Goal: Task Accomplishment & Management: Use online tool/utility

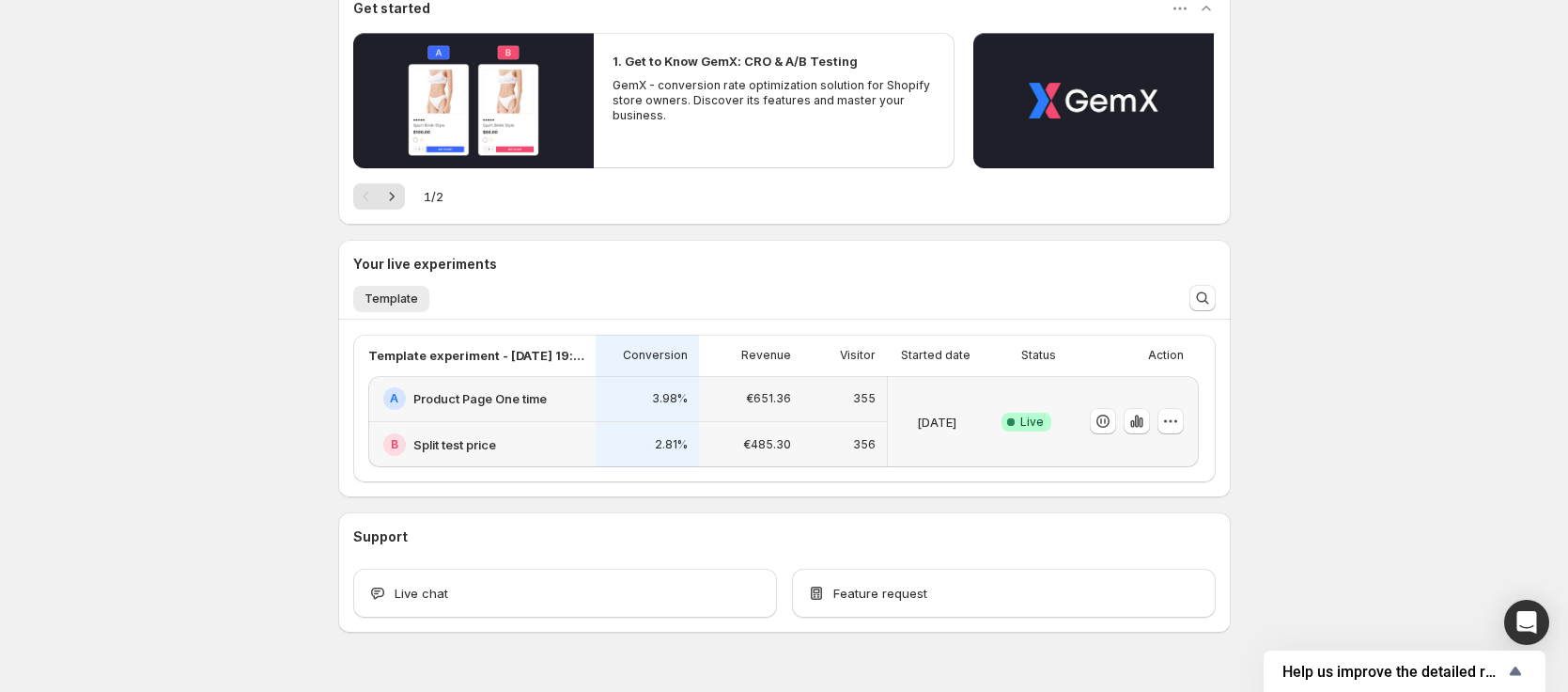
scroll to position [231, 0]
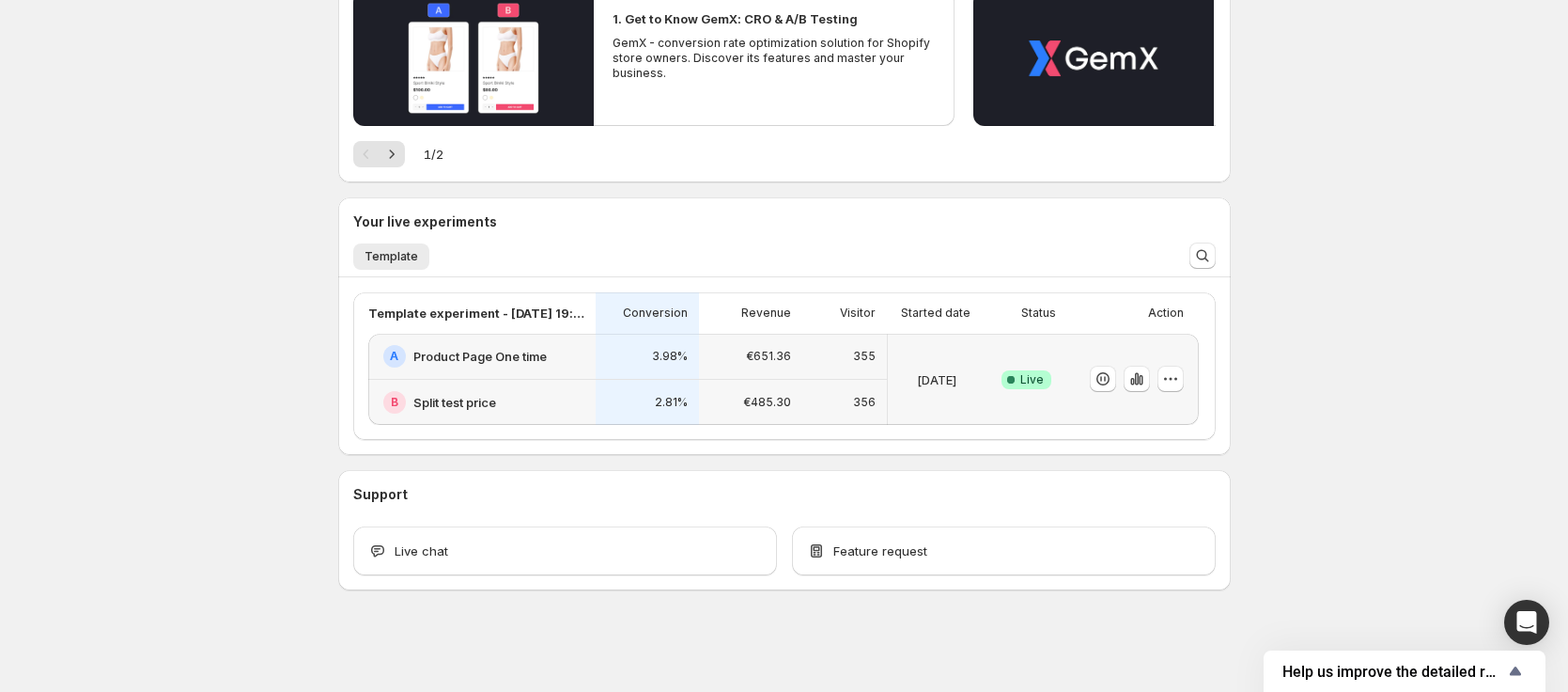
click at [734, 375] on div "€651.36" at bounding box center [751, 356] width 104 height 46
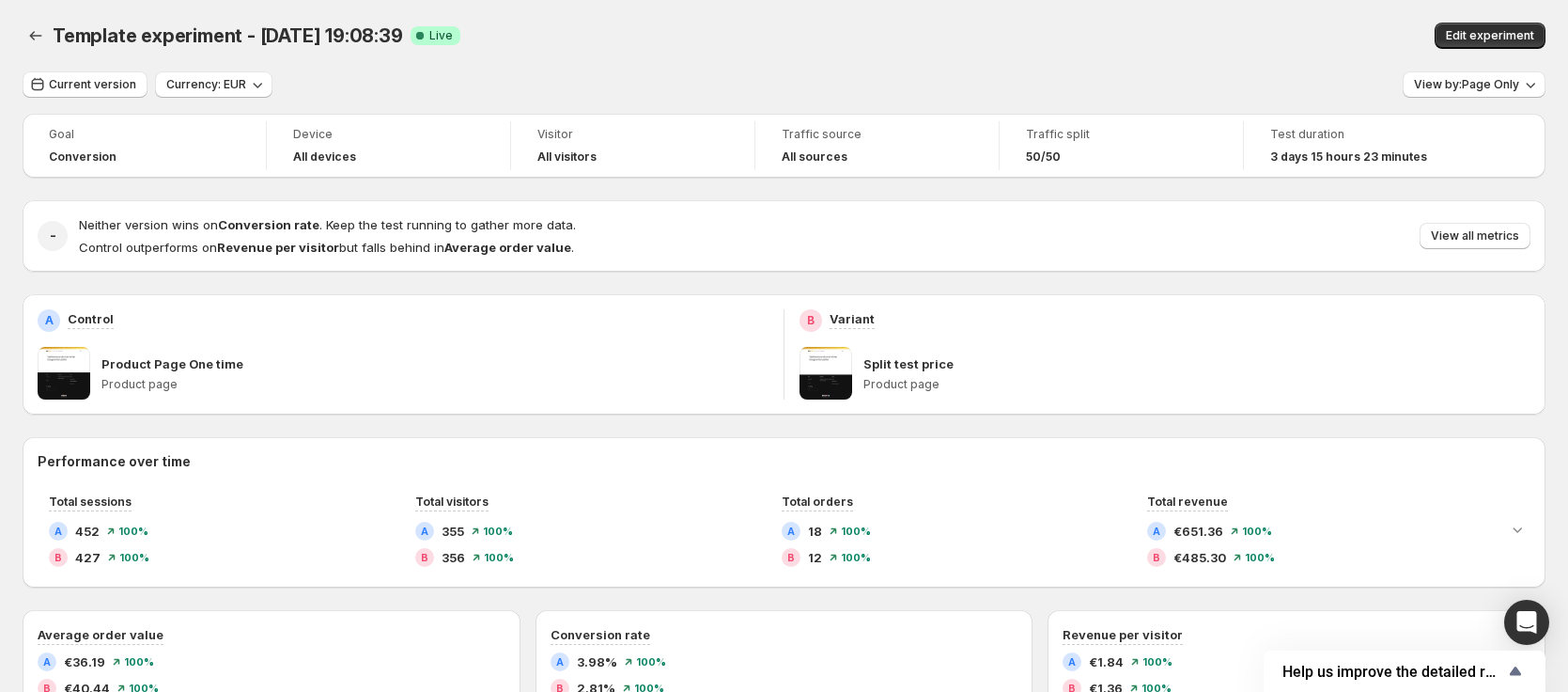
click at [1202, 96] on div "Current version Currency: EUR View by: Page Only" at bounding box center [784, 85] width 1523 height 27
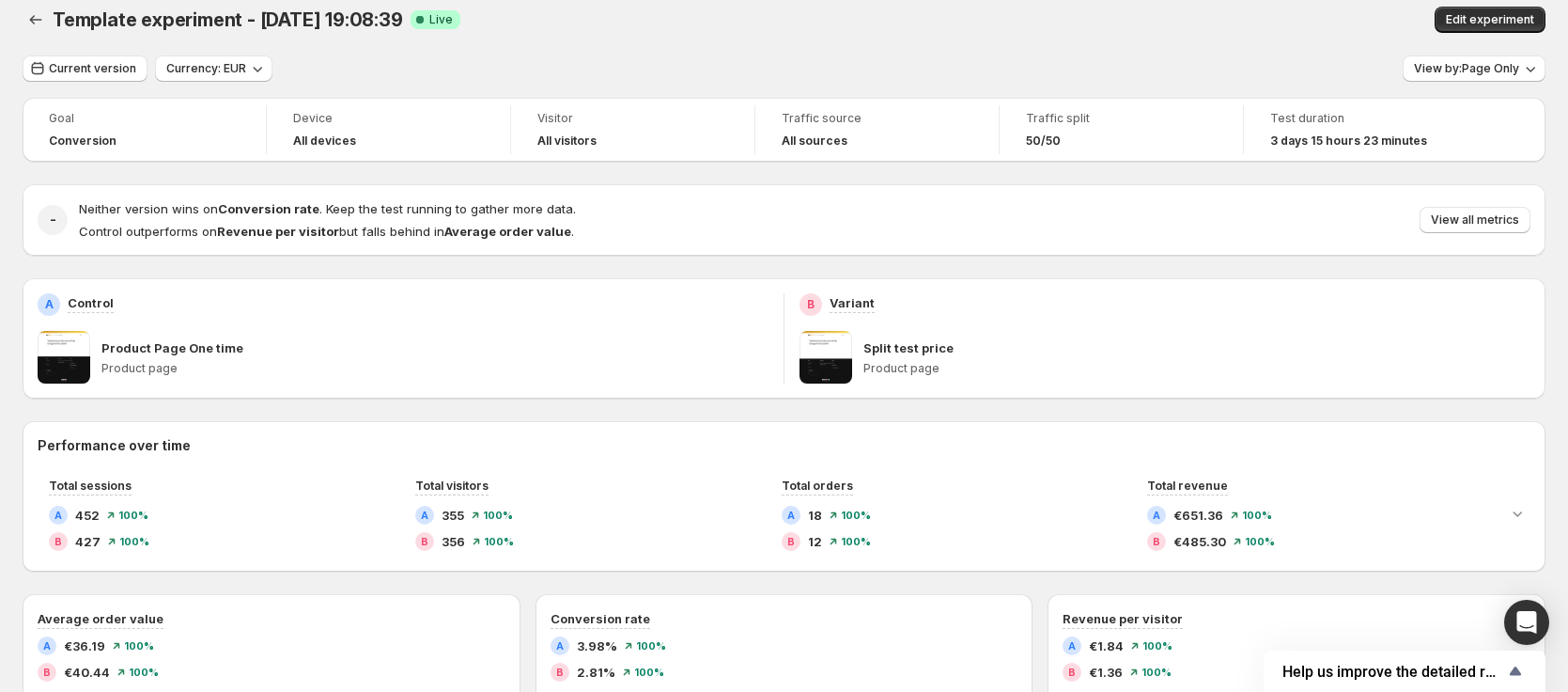
scroll to position [17, 0]
click at [393, 45] on div "Template experiment - [DATE] 19:08:39. This page is ready Template experiment -…" at bounding box center [784, 19] width 1523 height 71
click at [372, 23] on span "Template experiment - [DATE] 19:08:39" at bounding box center [228, 19] width 350 height 23
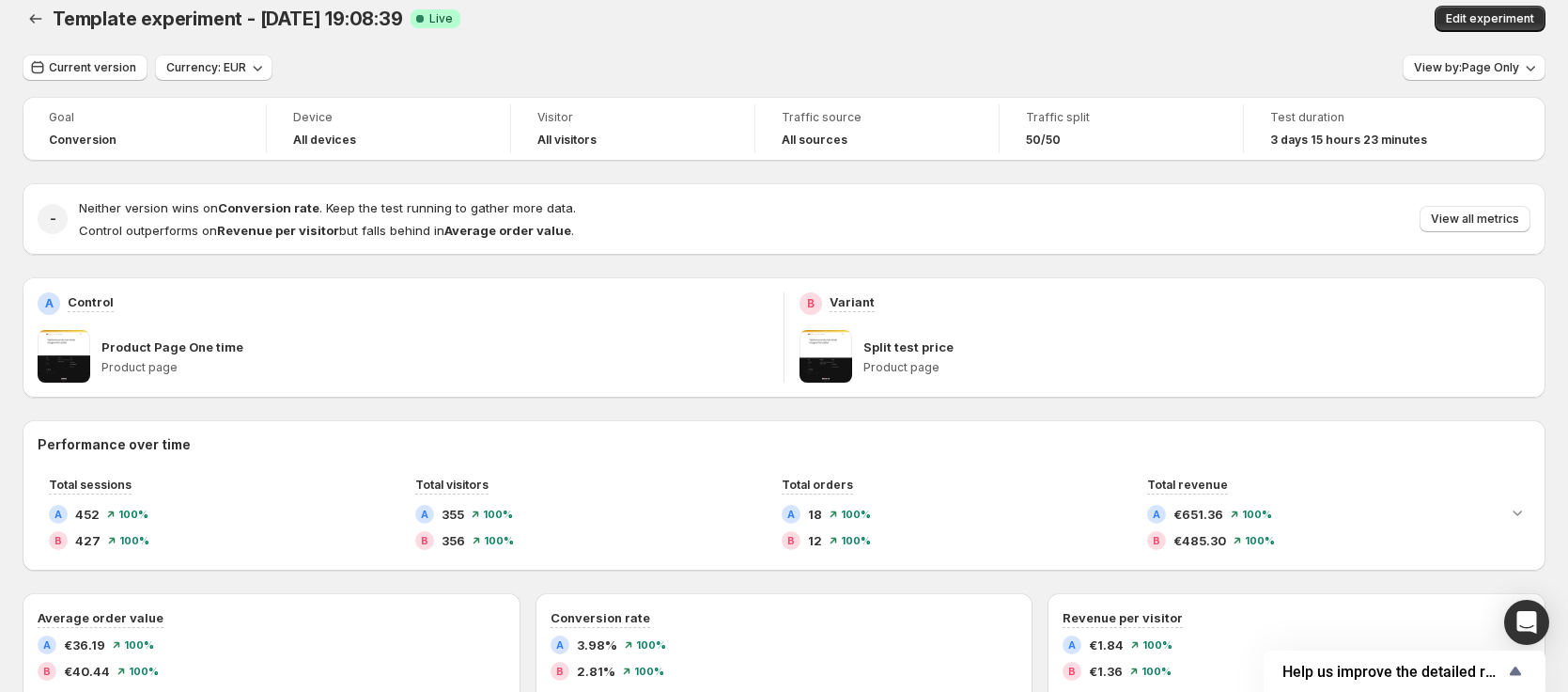
click at [545, 30] on div "Template experiment - [DATE] 19:08:39 Success Complete Live" at bounding box center [494, 19] width 883 height 26
click at [291, 24] on span "Template experiment - [DATE] 19:08:39" at bounding box center [228, 19] width 350 height 23
click at [302, 22] on span "Template experiment - [DATE] 19:08:39" at bounding box center [228, 19] width 350 height 23
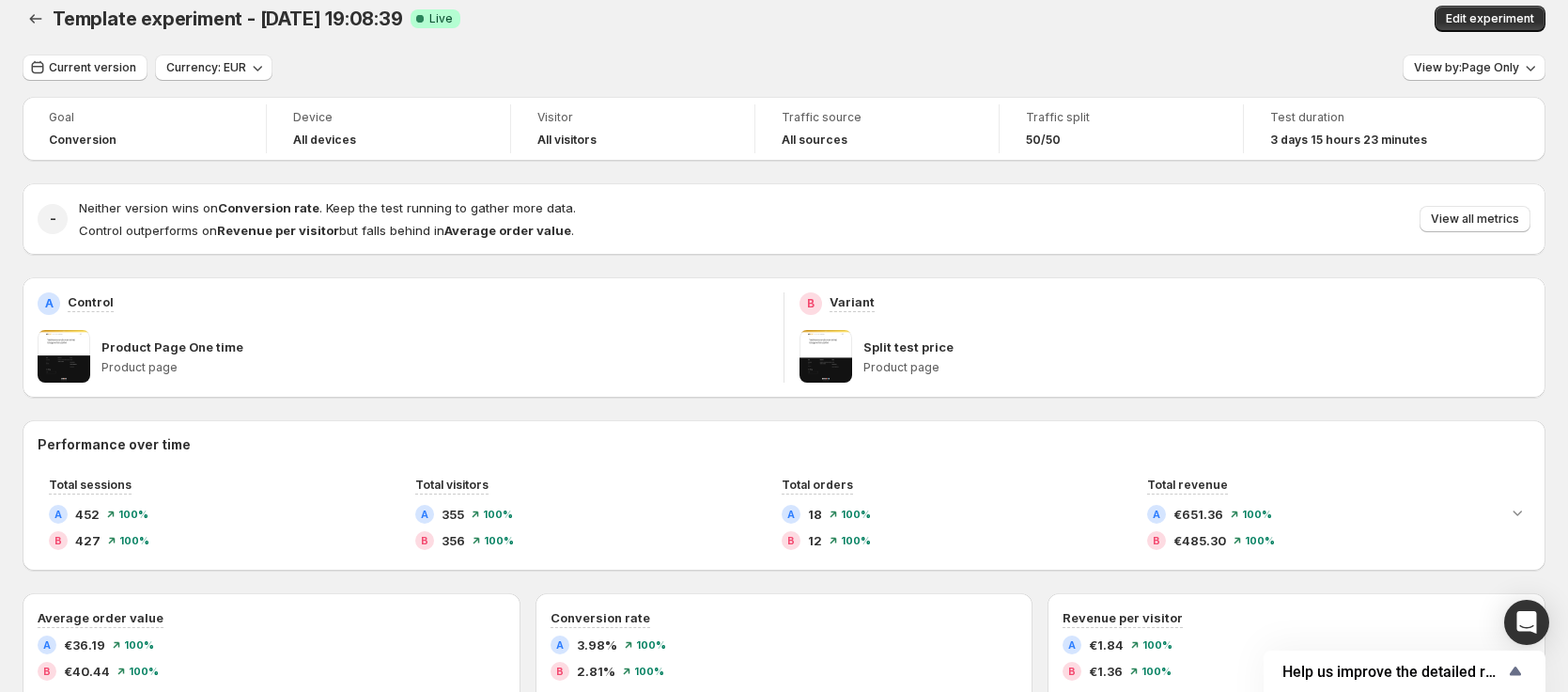
click at [446, 23] on div "Template experiment - [DATE] 19:08:39 Success Complete Live" at bounding box center [494, 19] width 883 height 26
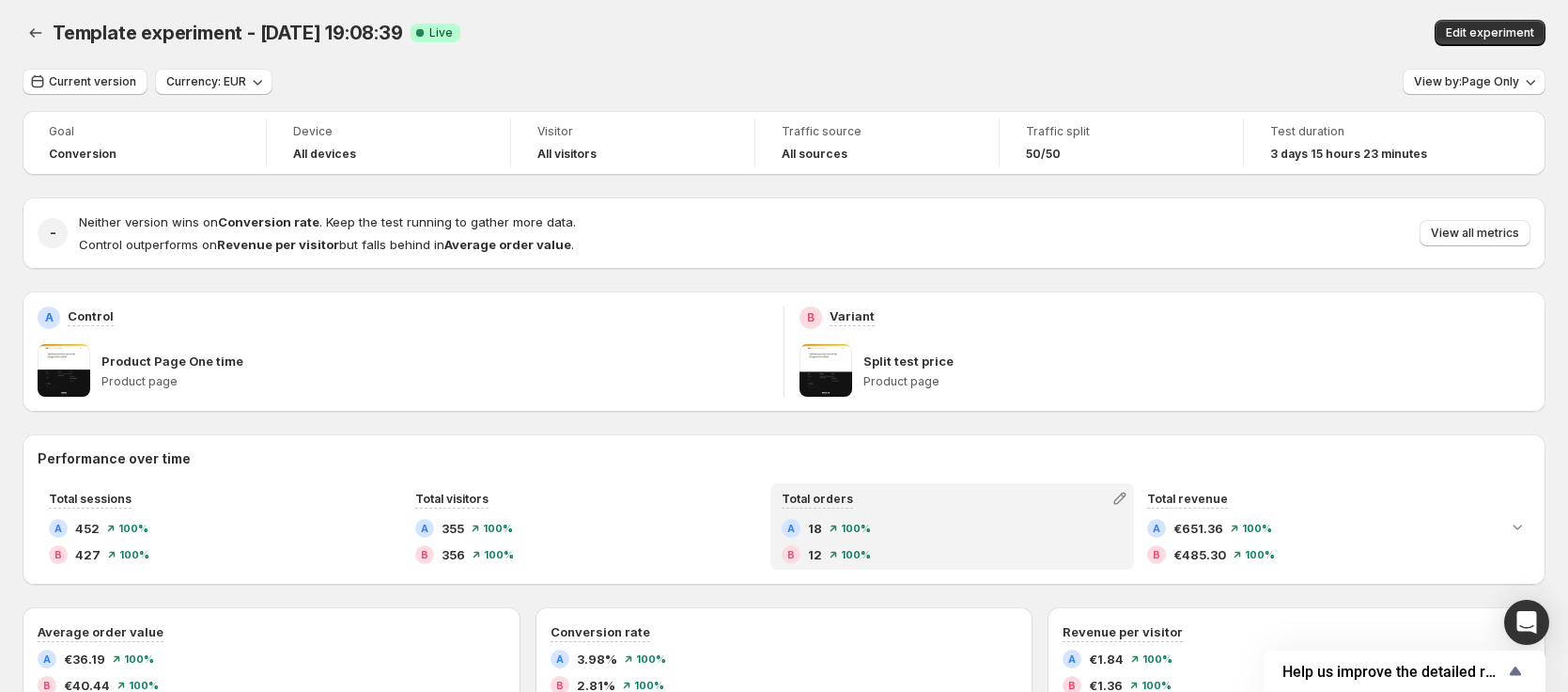
scroll to position [0, 0]
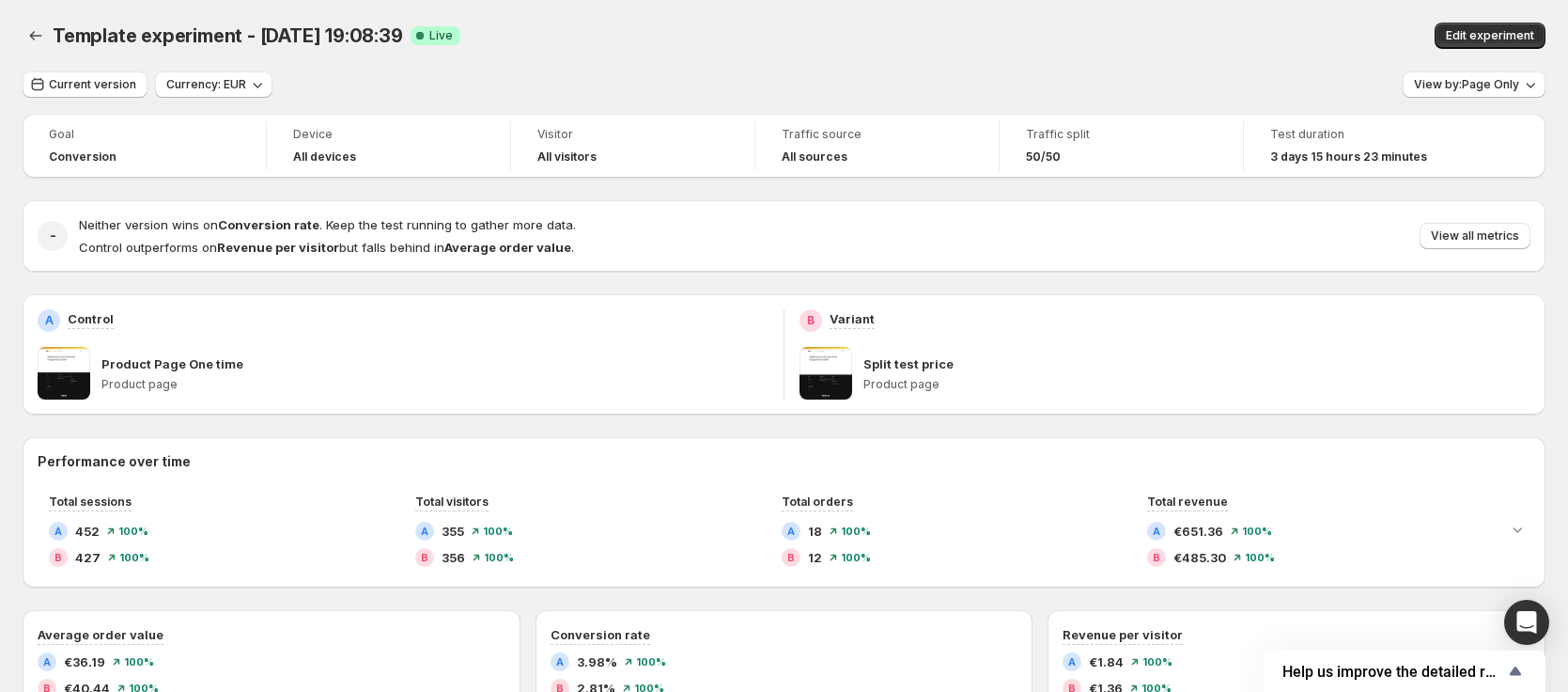
click at [698, 82] on div "Current version Currency: EUR View by: Page Only" at bounding box center [784, 85] width 1523 height 27
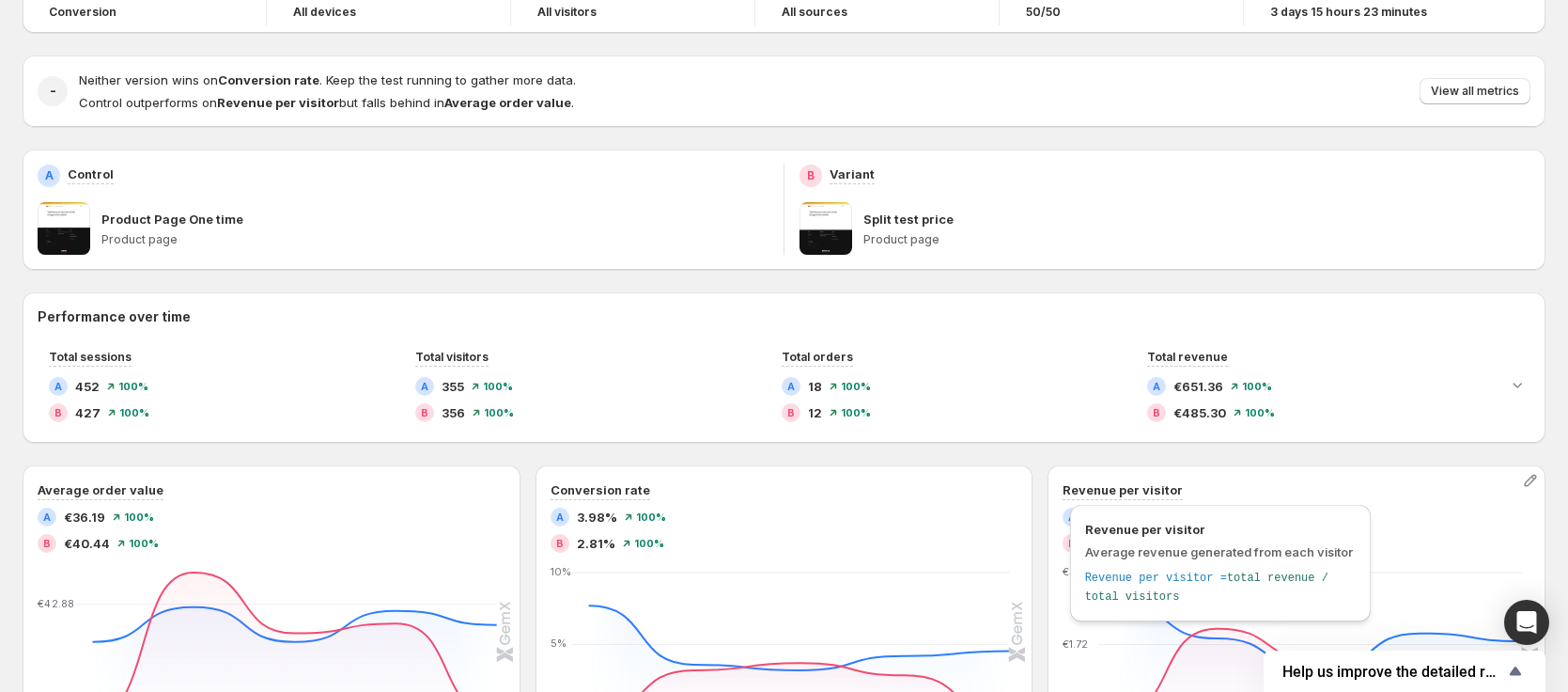
scroll to position [170, 0]
